Goal: Find specific page/section: Find specific page/section

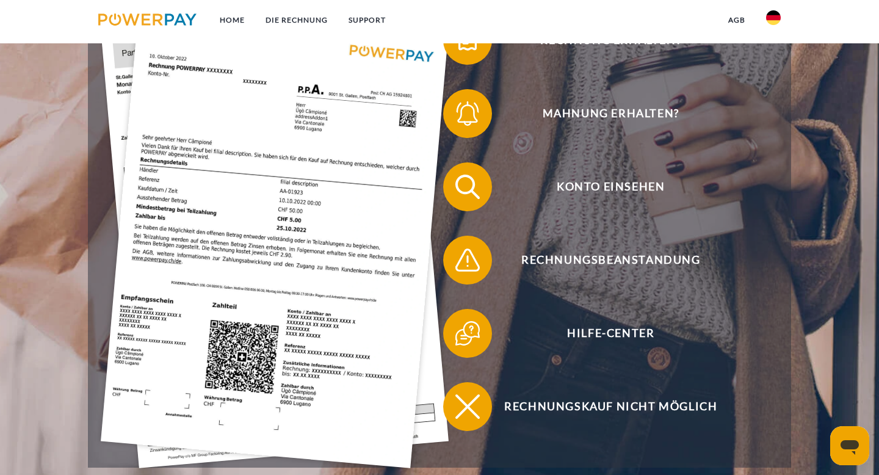
scroll to position [330, 0]
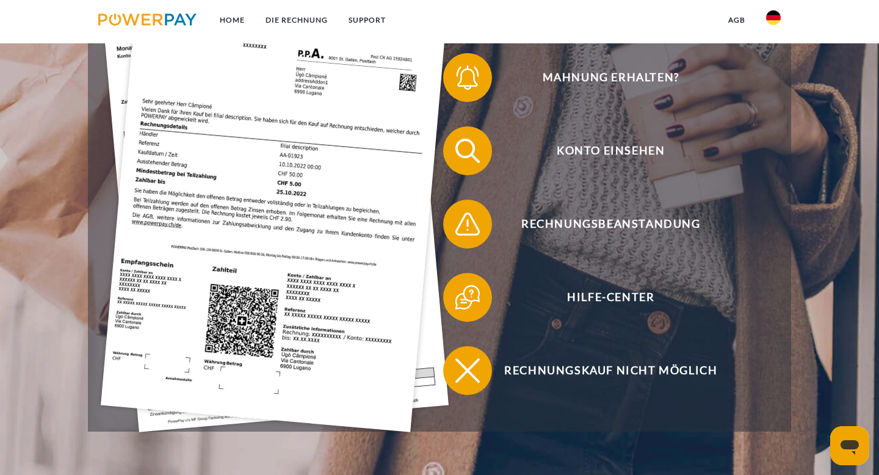
click at [776, 14] on img at bounding box center [773, 17] width 15 height 15
click at [770, 60] on img at bounding box center [773, 57] width 15 height 15
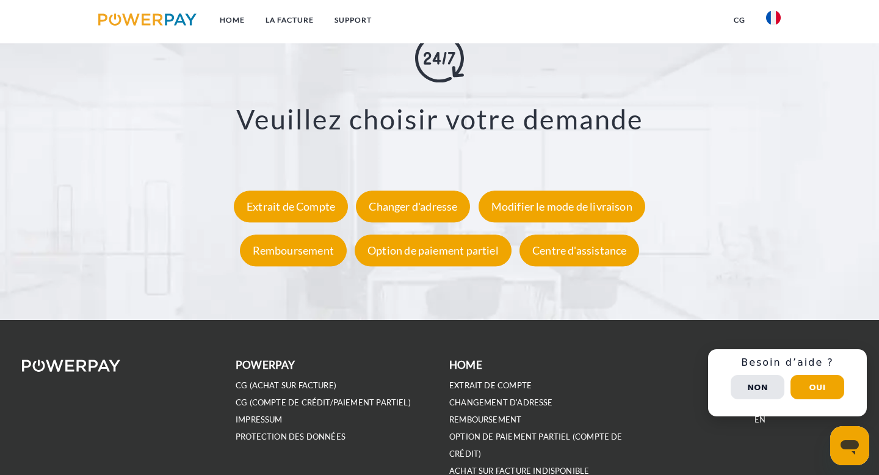
scroll to position [2219, 0]
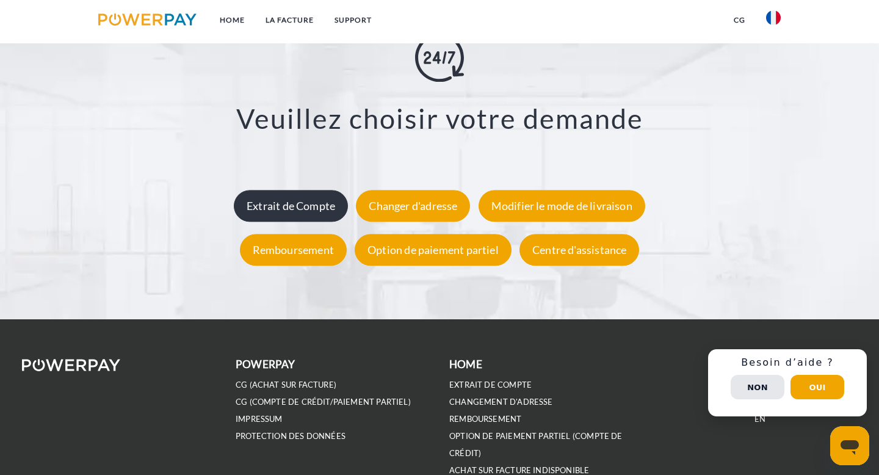
click at [291, 209] on div "Extrait de Compte" at bounding box center [291, 206] width 114 height 32
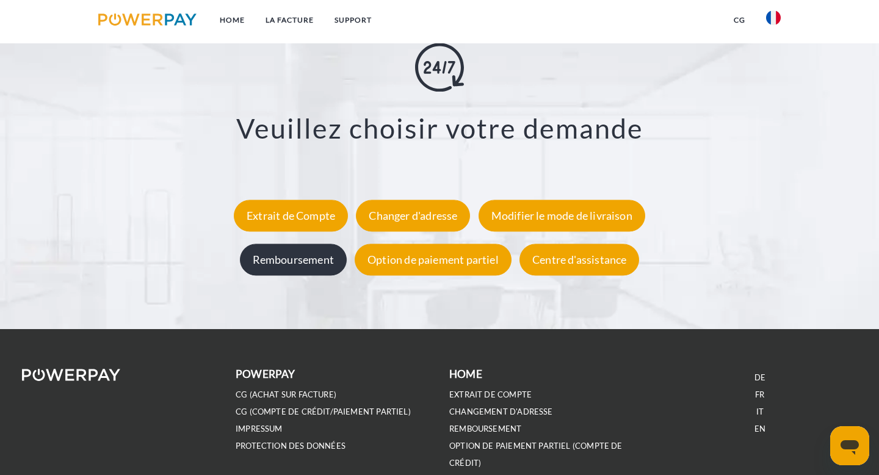
scroll to position [2219, 0]
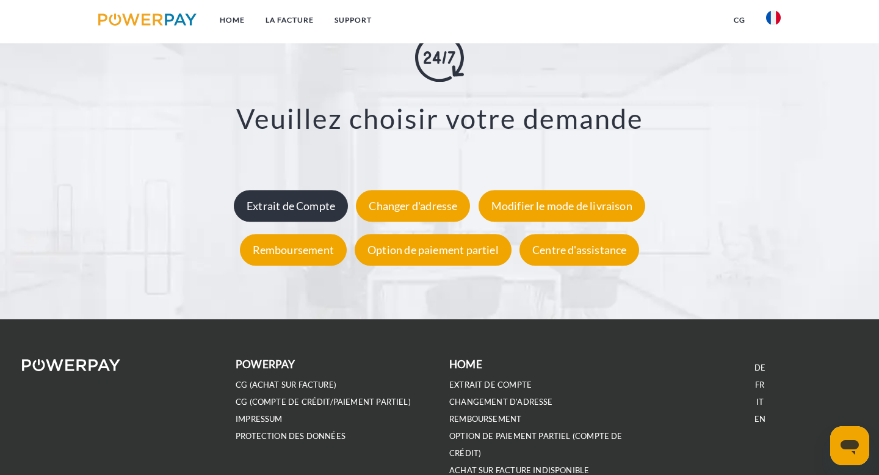
click at [305, 209] on div "Extrait de Compte" at bounding box center [291, 206] width 114 height 32
click at [289, 203] on div "Extrait de Compte" at bounding box center [291, 206] width 114 height 32
